Goal: Information Seeking & Learning: Learn about a topic

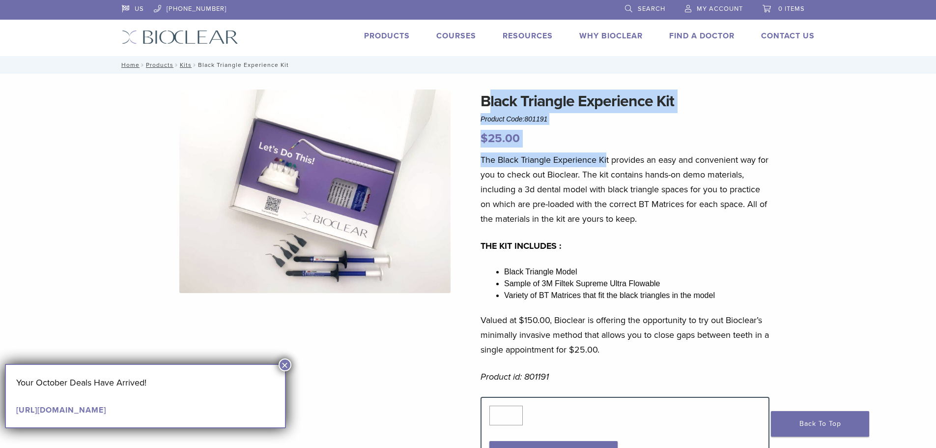
click at [621, 160] on div "Black Triangle Experience Kit Product Code: 801191 $ 25.00 The Black Triangle E…" at bounding box center [625, 296] width 289 height 414
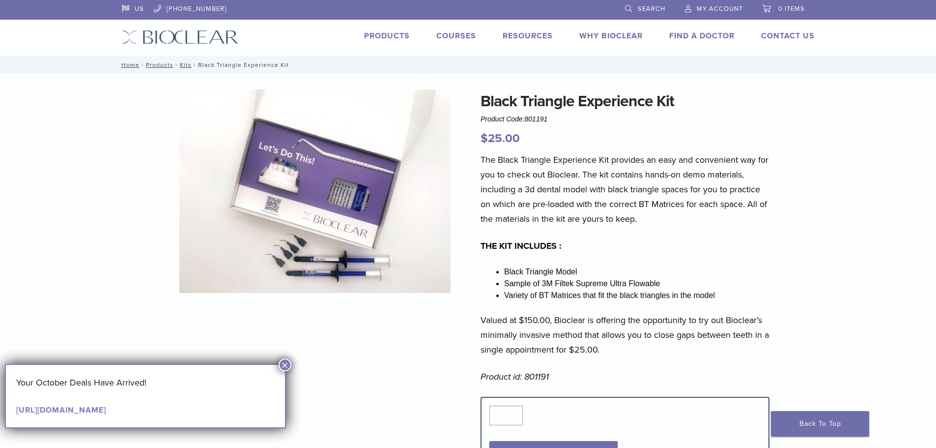
click at [730, 175] on p "The Black Triangle Experience Kit provides an easy and convenient way for you t…" at bounding box center [625, 189] width 289 height 74
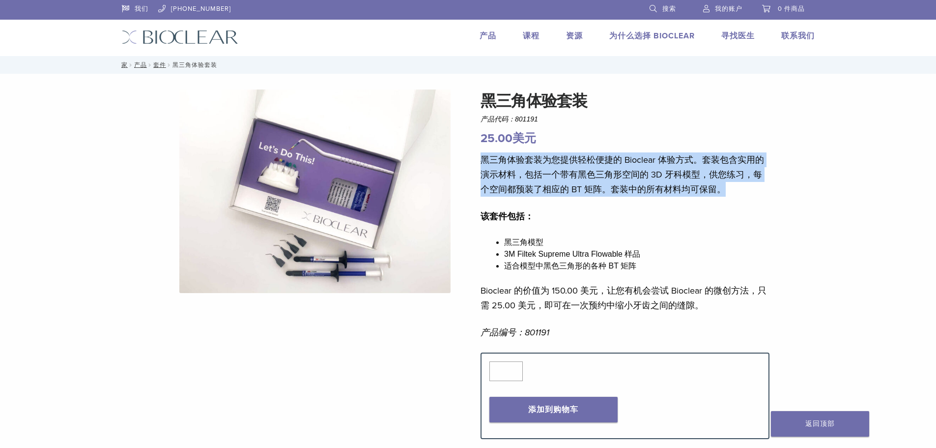
drag, startPoint x: 729, startPoint y: 186, endPoint x: 519, endPoint y: 167, distance: 211.8
click at [481, 160] on p "黑三角体验套装为您提供轻松便捷的 Bioclear 体验方式。套装包含实用的演示材料，包括一个带有黑色三角形空间的 3D 牙科模型，供您练习，每个空间都预装了…" at bounding box center [625, 174] width 289 height 44
drag, startPoint x: 577, startPoint y: 172, endPoint x: 572, endPoint y: 170, distance: 5.8
click at [577, 172] on font "黑三角体验套装为您提供轻松便捷的 Bioclear 体验方式。套装包含实用的演示材料，包括一个带有黑色三角形空间的 3D 牙科模型，供您练习，每个空间都预装了…" at bounding box center [623, 174] width 284 height 40
click at [469, 158] on div "黑三角体验套装 产品代码： 801191 25.00 美元 黑三角体验套装 产品代码： 801191 25.00 美元 黑三角体验套装为您提供轻松便捷的 Bi…" at bounding box center [469, 428] width 708 height 678
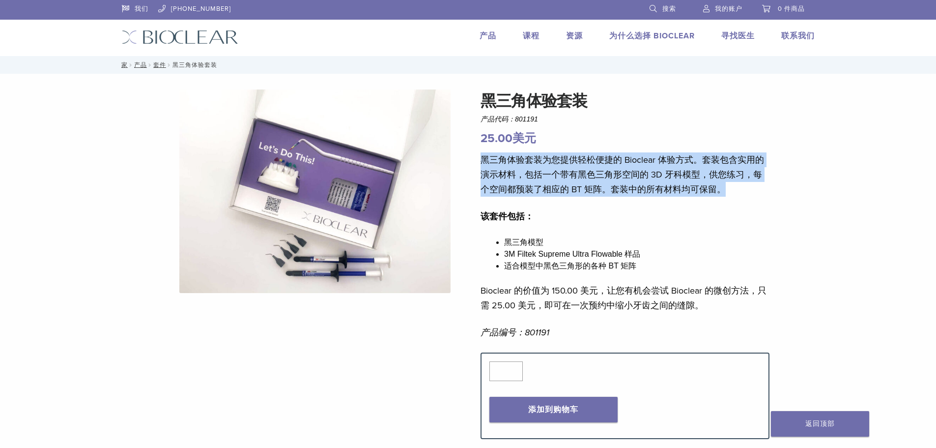
drag, startPoint x: 479, startPoint y: 155, endPoint x: 748, endPoint y: 190, distance: 271.1
click at [748, 190] on div "黑三角体验套装 产品代码： 801191 25.00 美元 黑三角体验套装 产品代码： 801191 25.00 美元 黑三角体验套装为您提供轻松便捷的 Bi…" at bounding box center [469, 428] width 708 height 678
